Goal: Check status: Check status

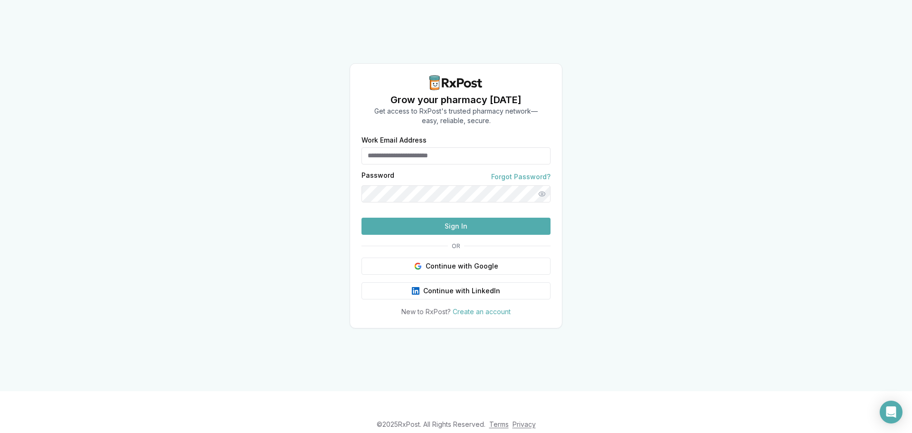
type input "**********"
click at [419, 235] on button "Sign In" at bounding box center [455, 226] width 189 height 17
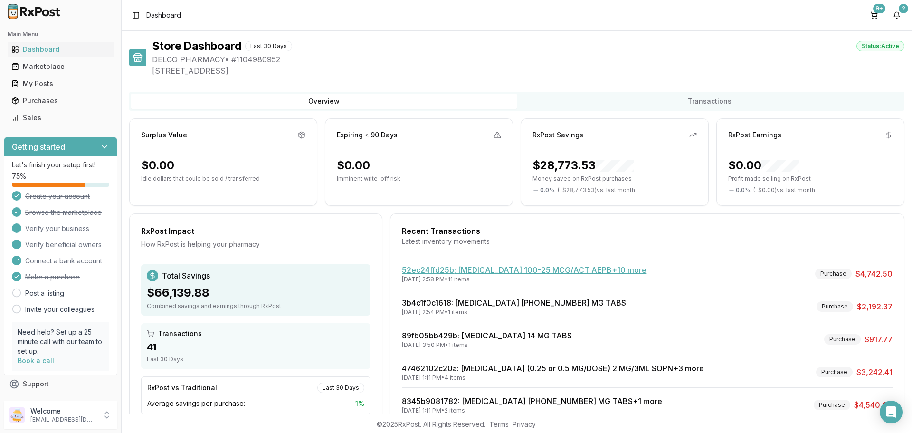
click at [495, 272] on link "52ec24ffd25b : [MEDICAL_DATA] 100-25 MCG/ACT AEPB +10 more" at bounding box center [524, 269] width 245 height 9
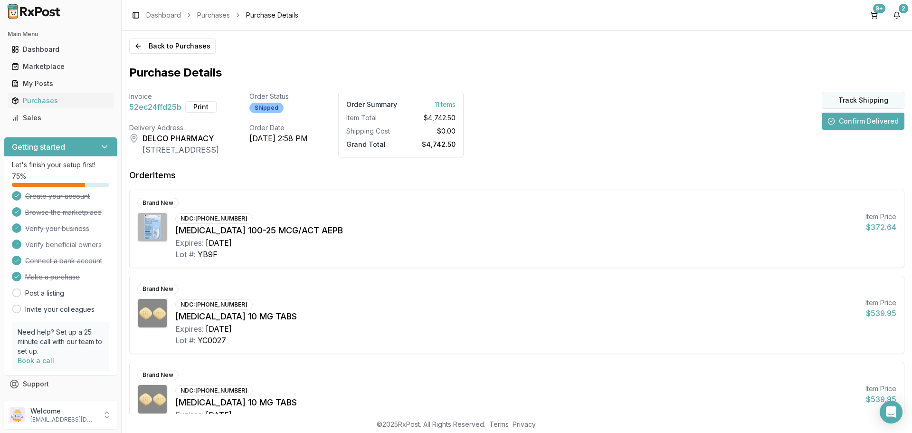
click at [838, 96] on button "Track Shipping" at bounding box center [863, 100] width 83 height 17
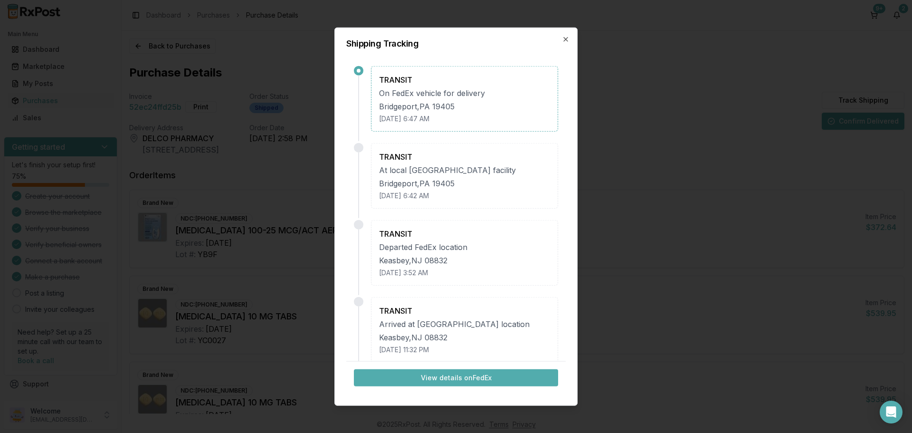
click at [463, 374] on button "View details on FedEx" at bounding box center [456, 377] width 204 height 17
click at [568, 38] on icon "button" at bounding box center [566, 39] width 8 height 8
